Goal: Task Accomplishment & Management: Use online tool/utility

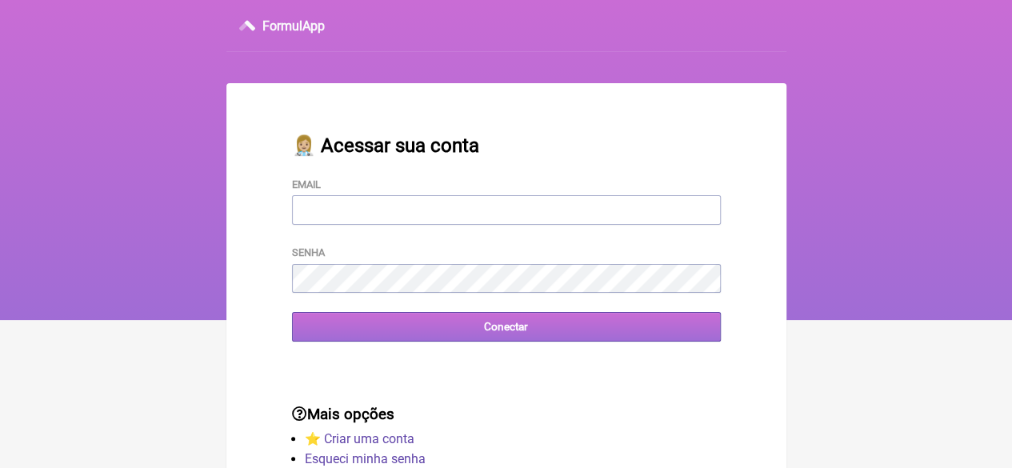
type input "[EMAIL_ADDRESS][DOMAIN_NAME]"
click at [484, 341] on input "Conectar" at bounding box center [506, 327] width 429 height 30
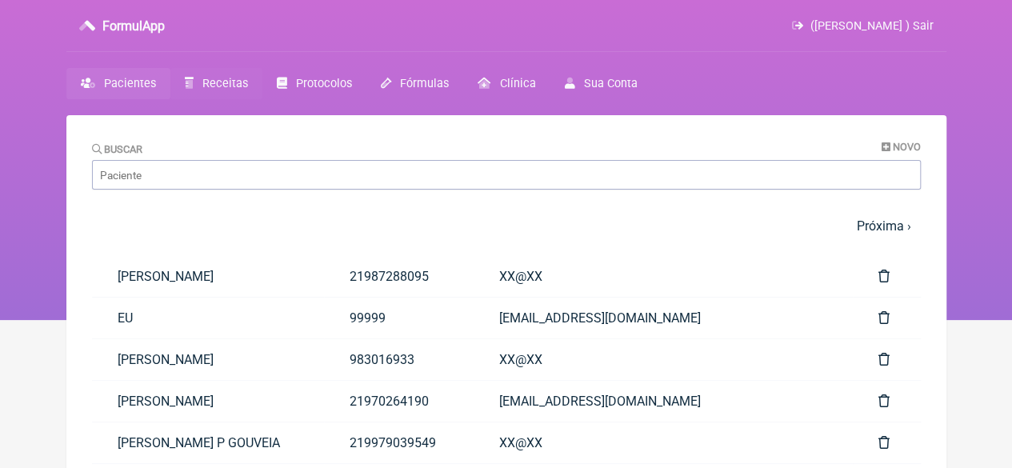
click at [214, 81] on span "Receitas" at bounding box center [225, 84] width 46 height 14
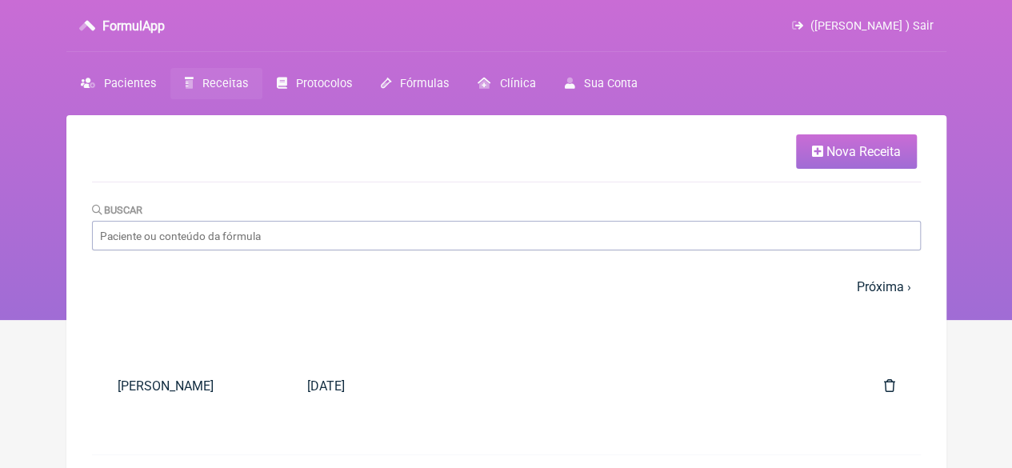
click at [867, 153] on span "Nova Receita" at bounding box center [863, 151] width 74 height 15
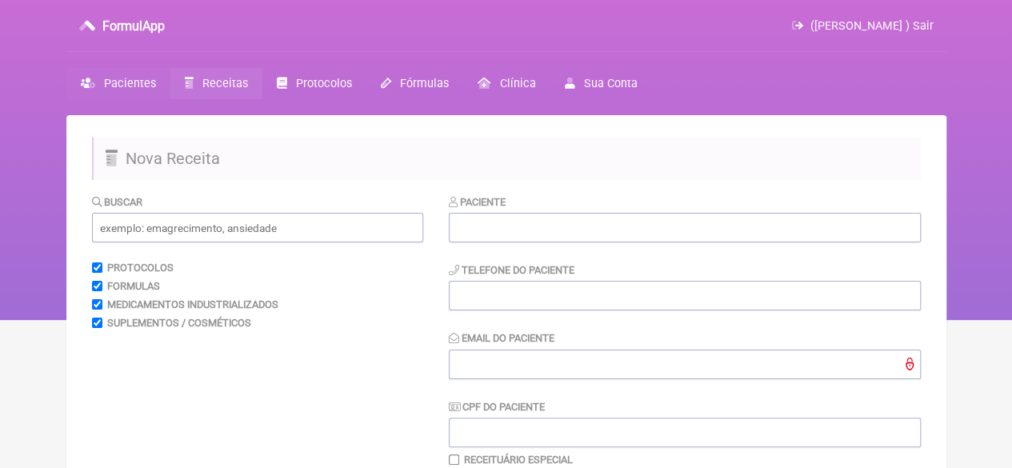
click at [115, 81] on span "Pacientes" at bounding box center [130, 84] width 52 height 14
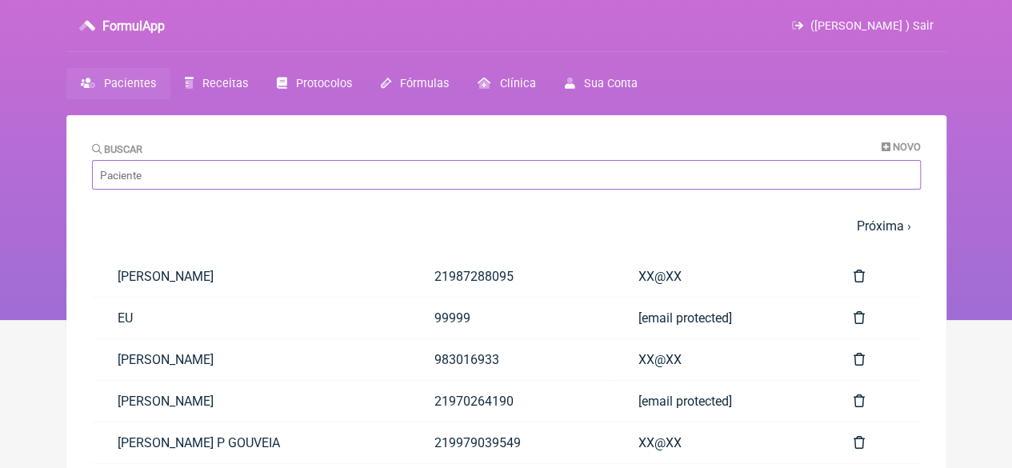
click at [203, 177] on input "Buscar" at bounding box center [506, 175] width 829 height 30
paste input "[PERSON_NAME]"
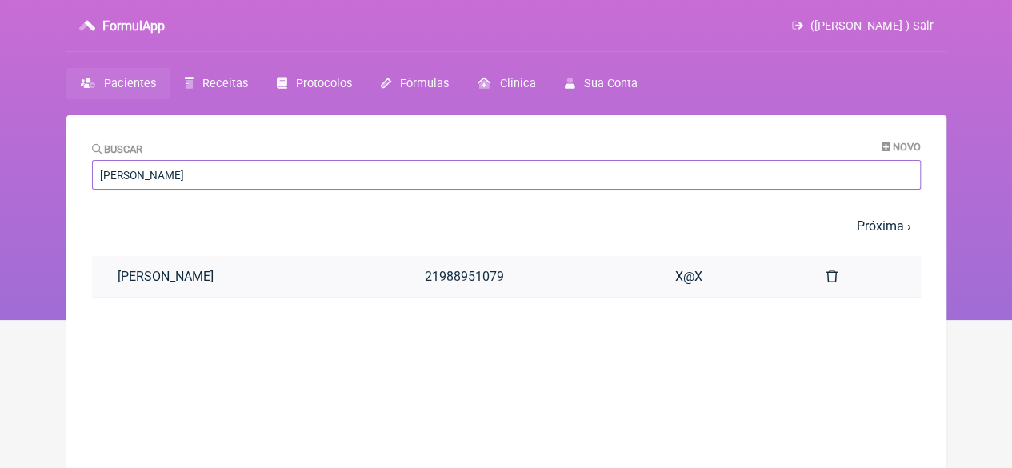
type input "[PERSON_NAME]"
click at [289, 278] on link "[PERSON_NAME]" at bounding box center [245, 276] width 307 height 41
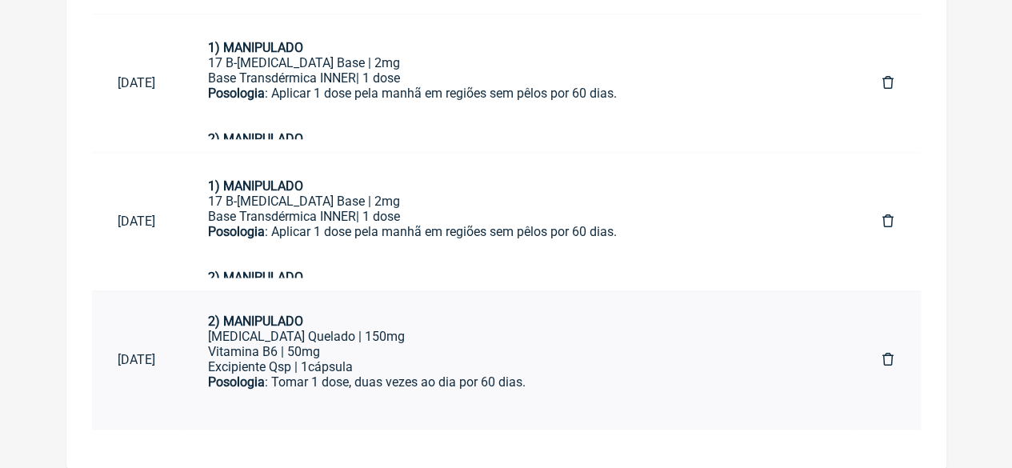
scroll to position [130, 0]
click at [317, 215] on div "Base Transdérmica INNER| 1 dose" at bounding box center [519, 216] width 623 height 15
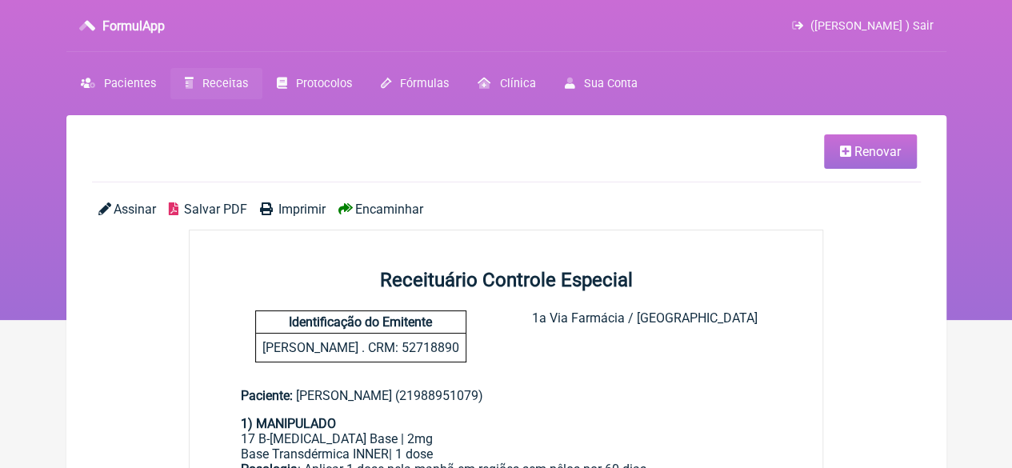
click at [848, 158] on link "Renovar" at bounding box center [870, 151] width 93 height 34
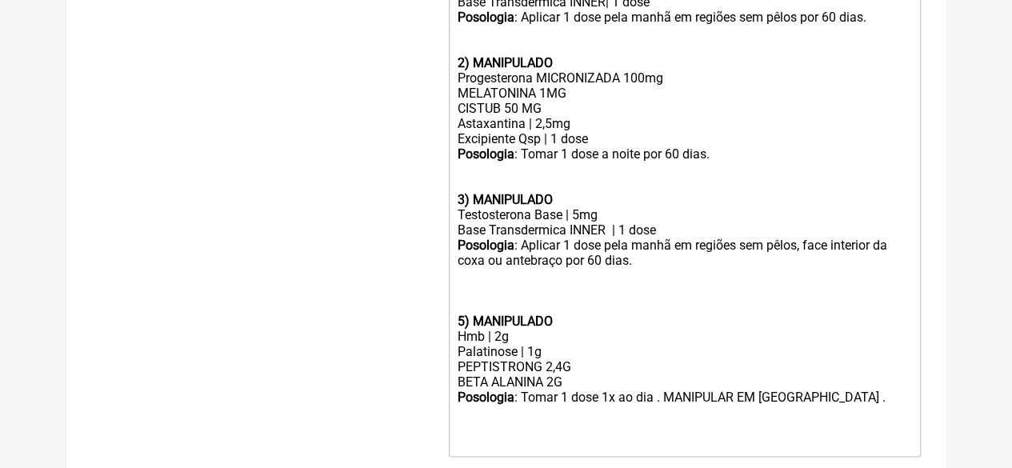
scroll to position [832, 0]
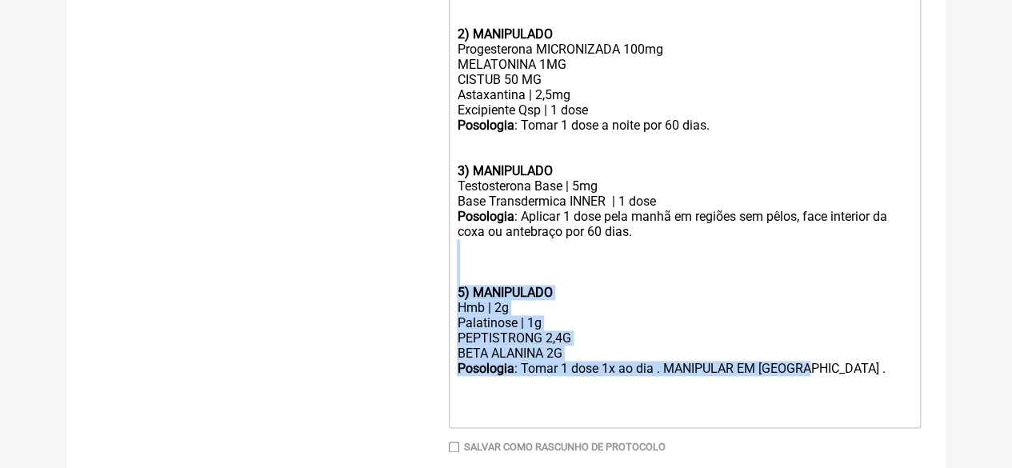
drag, startPoint x: 830, startPoint y: 387, endPoint x: 472, endPoint y: 276, distance: 375.1
click at [471, 283] on trix-editor "1) MANIPULADO 17 B-[MEDICAL_DATA] Base | 2mg Base Transdérmica INNER| 1 dose Po…" at bounding box center [685, 179] width 472 height 498
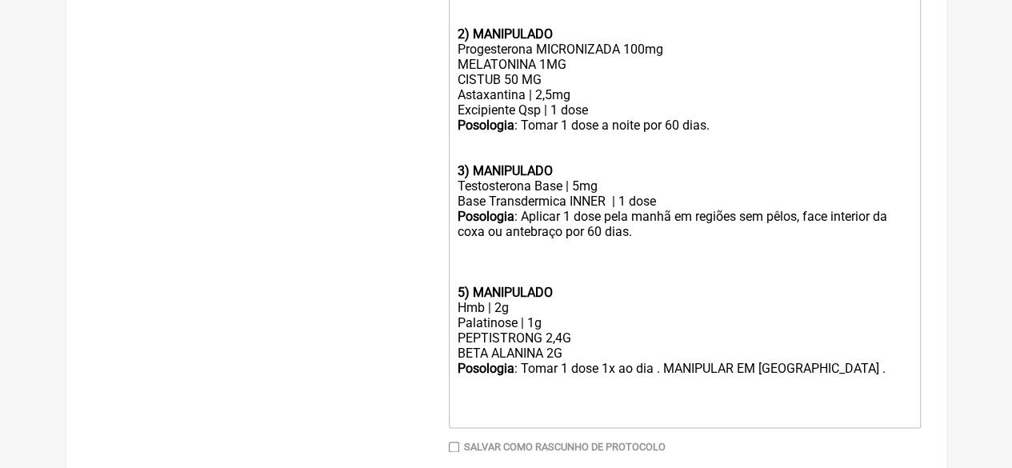
type trix-editor "<div><strong>1) MANIPULADO</strong></div><div>17 B-[MEDICAL_DATA] Base | 2mg</d…"
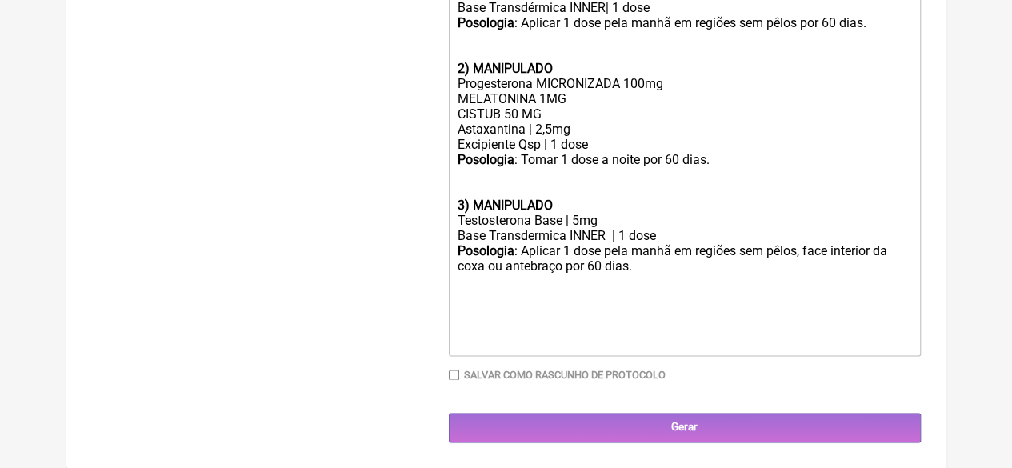
scroll to position [819, 0]
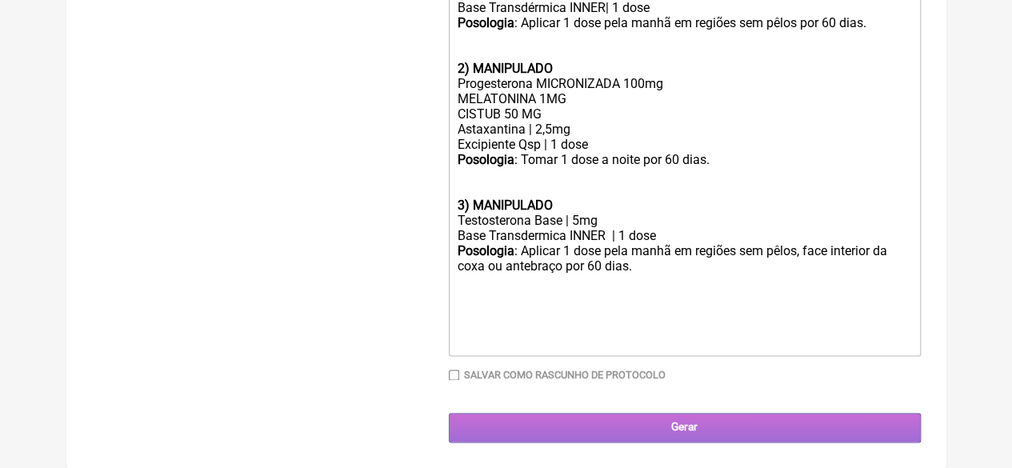
click at [683, 439] on input "Gerar" at bounding box center [685, 428] width 472 height 30
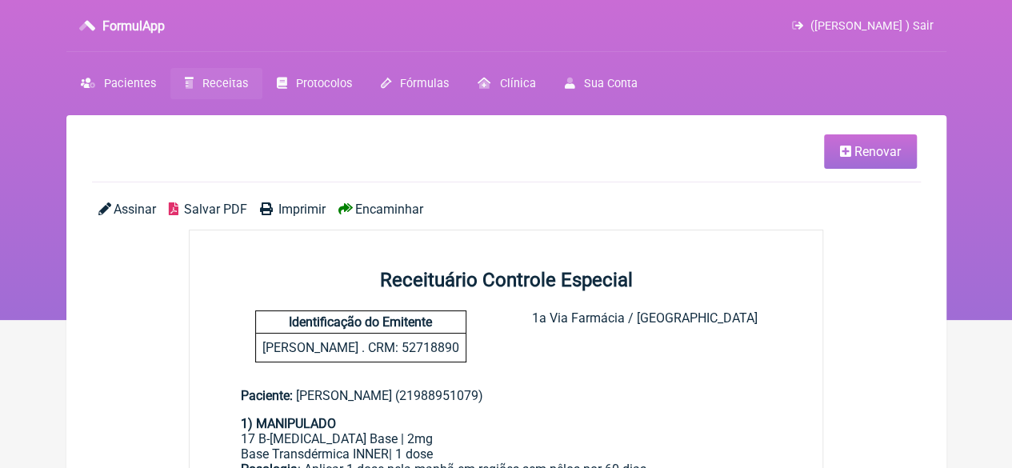
click at [306, 209] on span "Imprimir" at bounding box center [301, 209] width 47 height 15
click at [211, 78] on span "Receitas" at bounding box center [225, 84] width 46 height 14
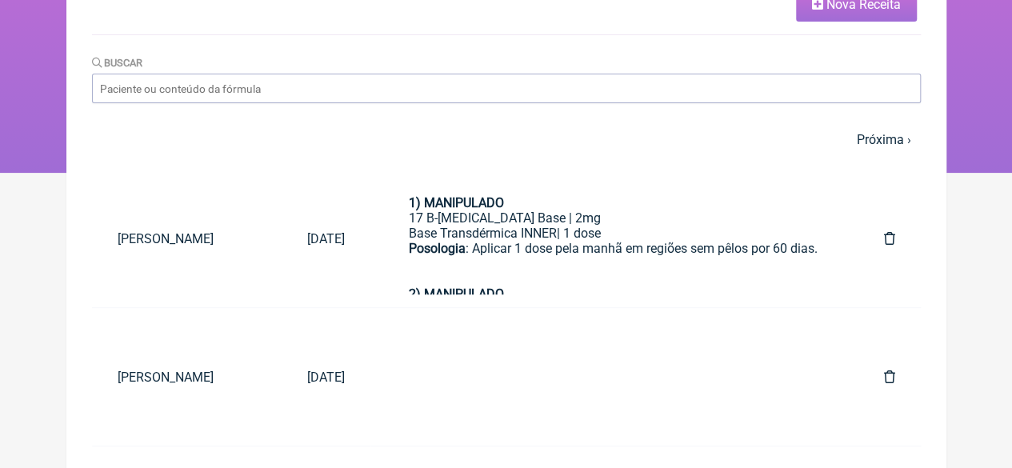
scroll to position [160, 0]
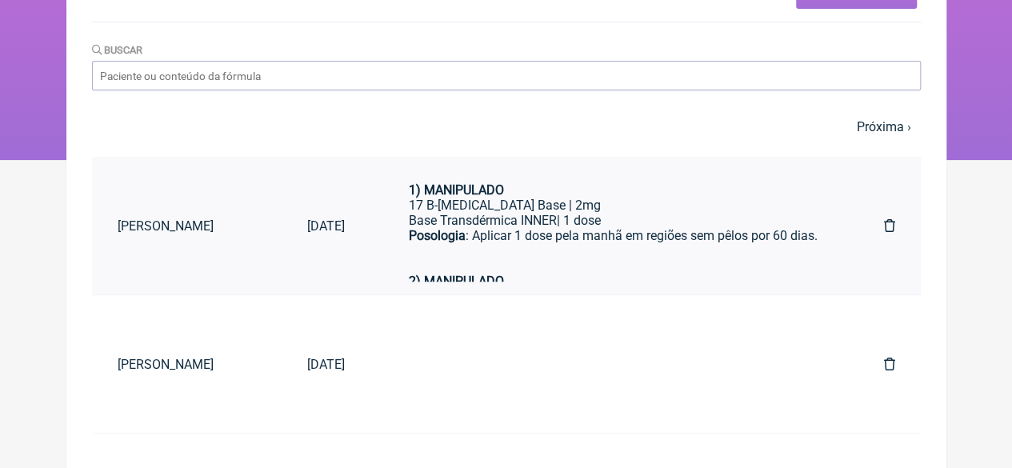
click at [545, 222] on div "Base Transdérmica INNER| 1 dose" at bounding box center [614, 220] width 410 height 15
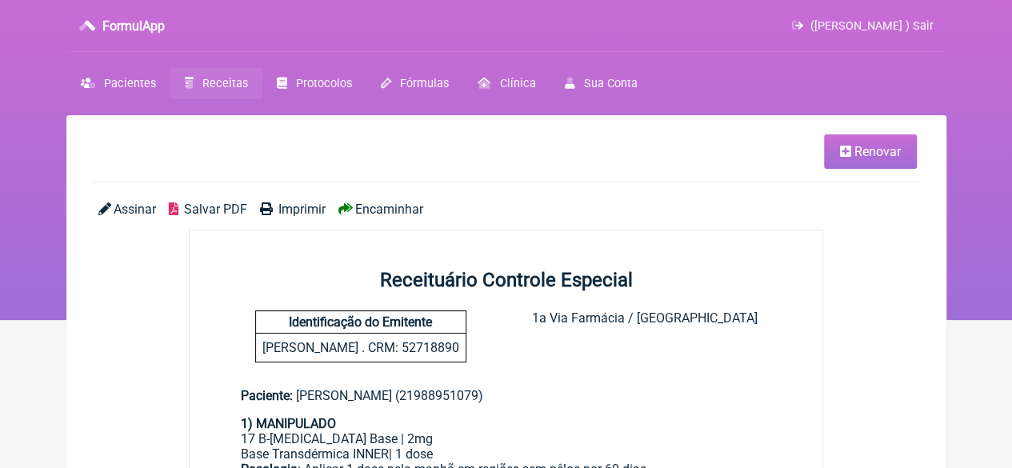
scroll to position [320, 0]
